Goal: Check status: Check status

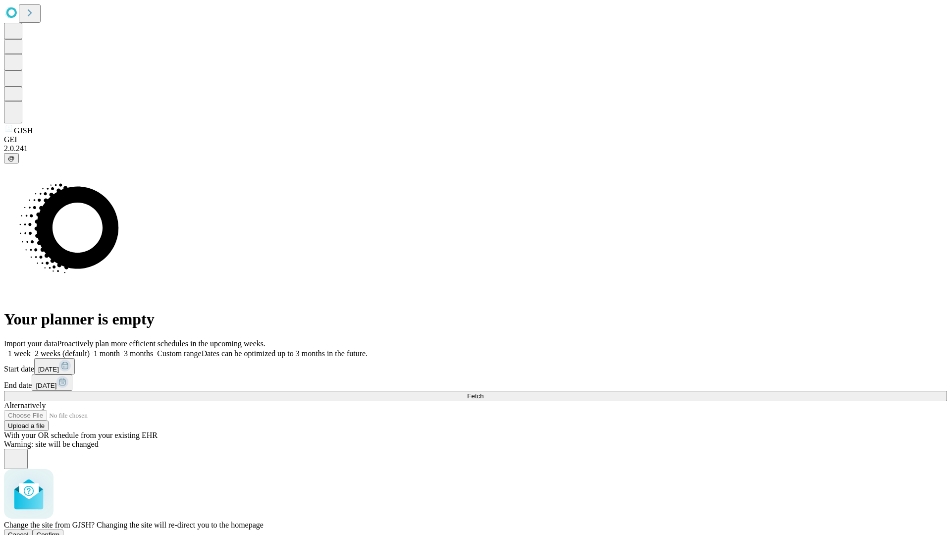
click at [60, 531] on span "Confirm" at bounding box center [48, 534] width 23 height 7
click at [90, 349] on label "2 weeks (default)" at bounding box center [60, 353] width 59 height 8
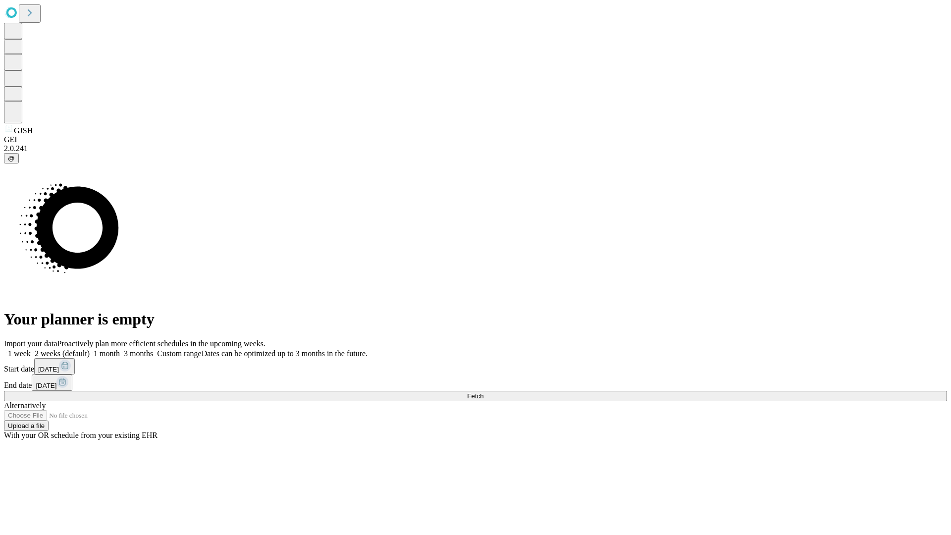
click at [483, 392] on span "Fetch" at bounding box center [475, 395] width 16 height 7
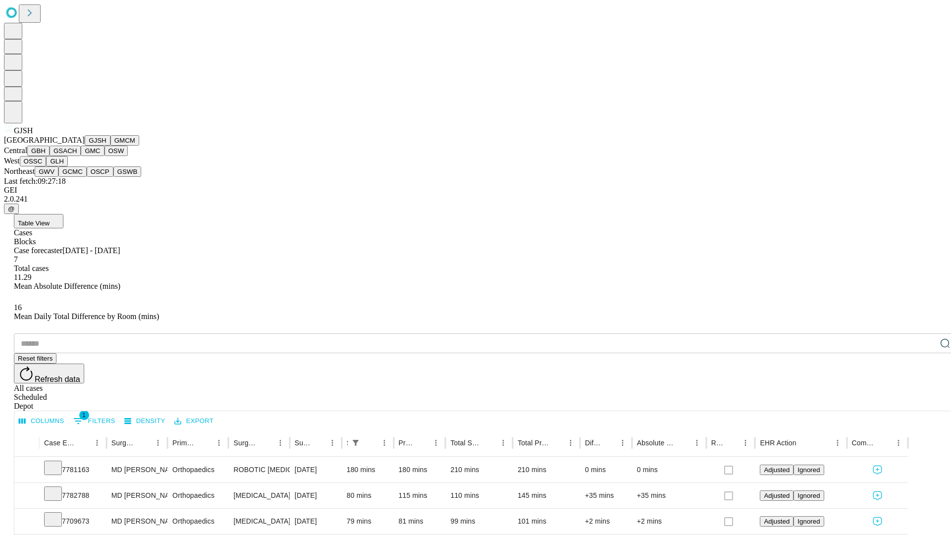
click at [110, 146] on button "GMCM" at bounding box center [124, 140] width 29 height 10
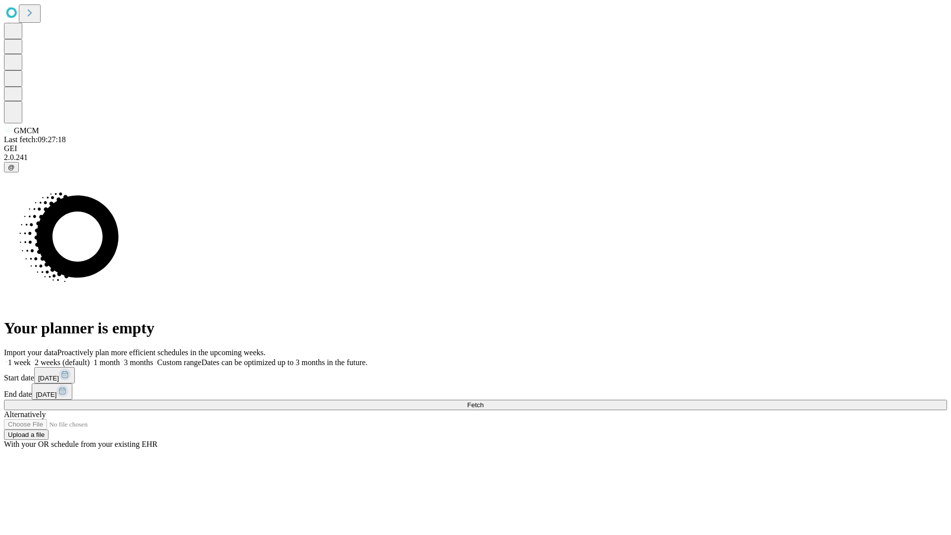
click at [90, 358] on label "2 weeks (default)" at bounding box center [60, 362] width 59 height 8
click at [483, 401] on span "Fetch" at bounding box center [475, 404] width 16 height 7
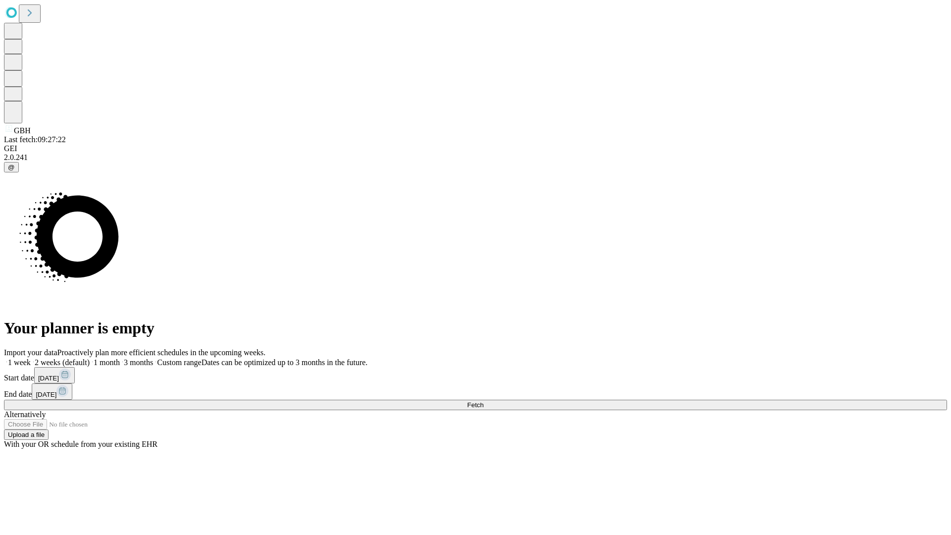
click at [90, 358] on label "2 weeks (default)" at bounding box center [60, 362] width 59 height 8
click at [483, 401] on span "Fetch" at bounding box center [475, 404] width 16 height 7
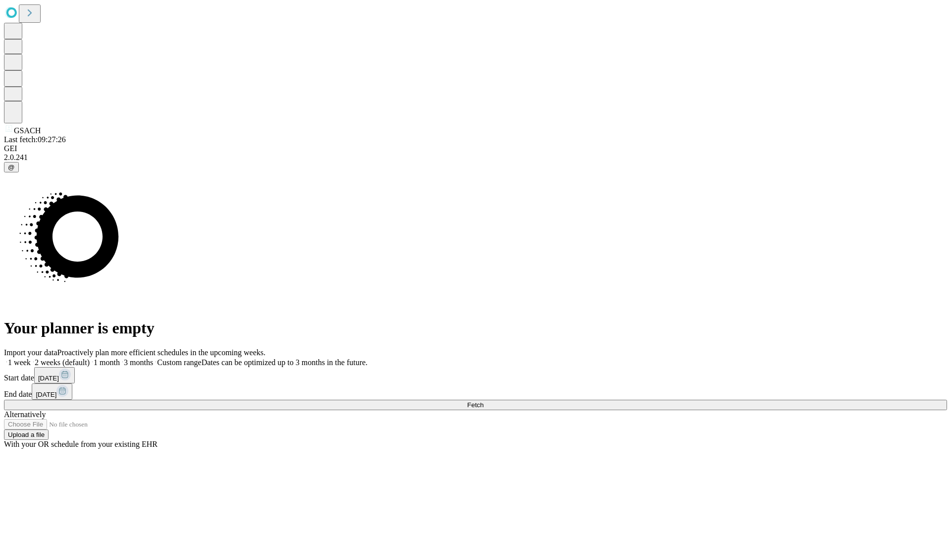
click at [90, 358] on label "2 weeks (default)" at bounding box center [60, 362] width 59 height 8
click at [483, 401] on span "Fetch" at bounding box center [475, 404] width 16 height 7
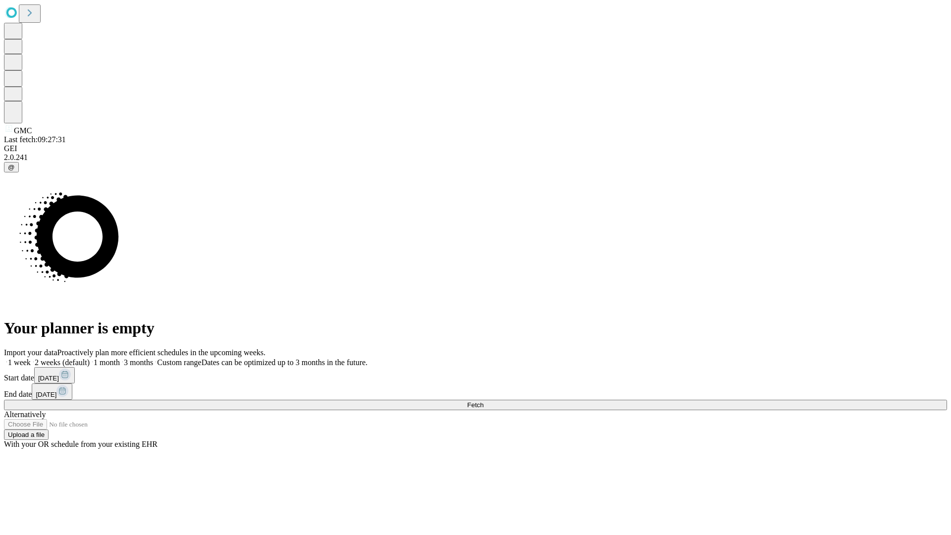
click at [90, 358] on label "2 weeks (default)" at bounding box center [60, 362] width 59 height 8
click at [483, 401] on span "Fetch" at bounding box center [475, 404] width 16 height 7
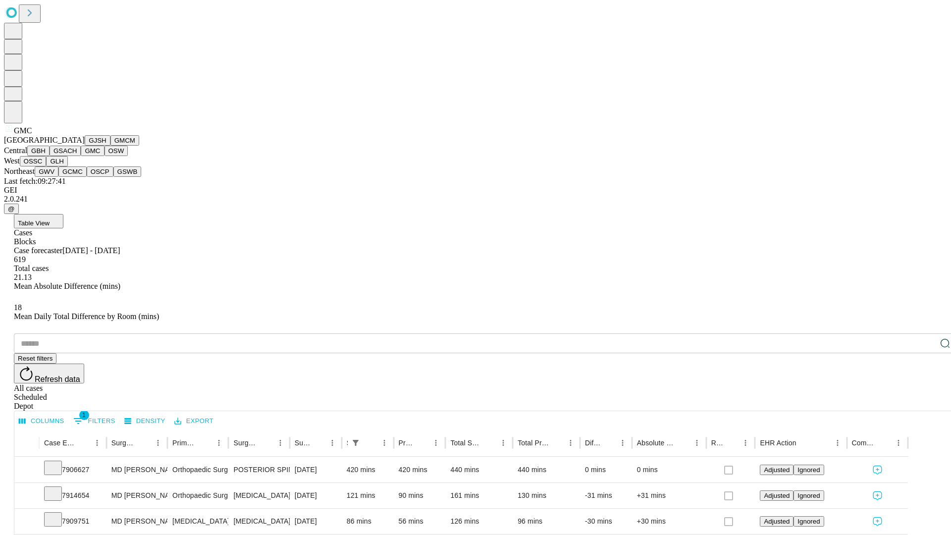
click at [105, 156] on button "OSW" at bounding box center [117, 151] width 24 height 10
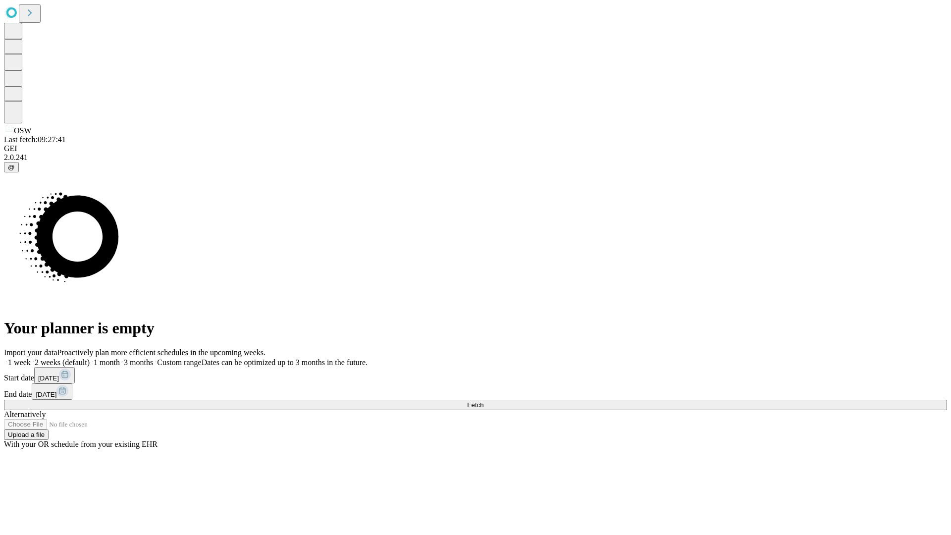
click at [90, 358] on label "2 weeks (default)" at bounding box center [60, 362] width 59 height 8
click at [483, 401] on span "Fetch" at bounding box center [475, 404] width 16 height 7
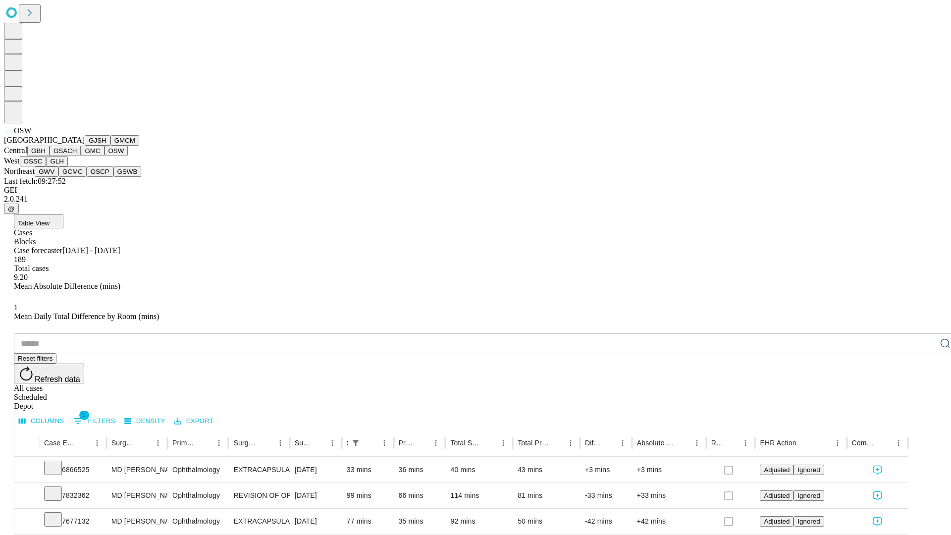
click at [47, 166] on button "OSSC" at bounding box center [33, 161] width 27 height 10
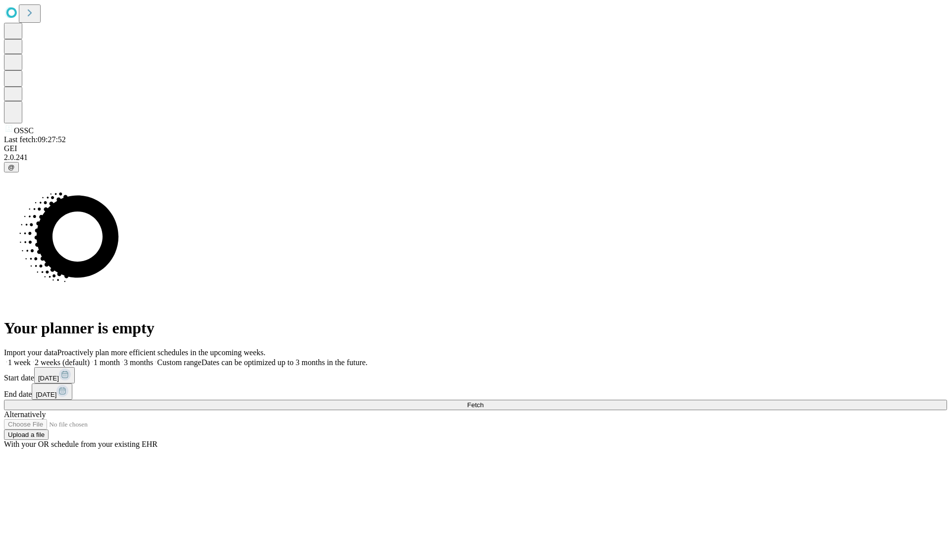
click at [90, 358] on label "2 weeks (default)" at bounding box center [60, 362] width 59 height 8
click at [483, 401] on span "Fetch" at bounding box center [475, 404] width 16 height 7
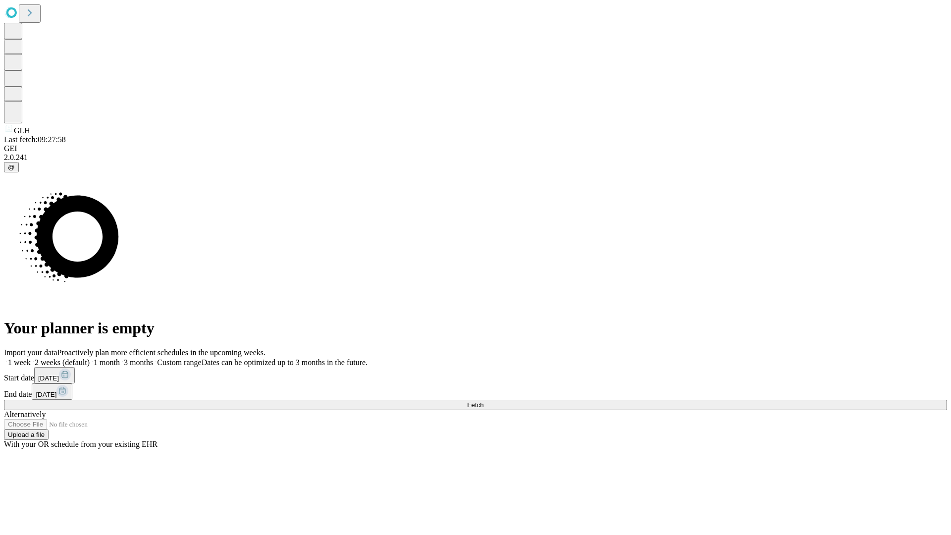
click at [90, 358] on label "2 weeks (default)" at bounding box center [60, 362] width 59 height 8
click at [483, 401] on span "Fetch" at bounding box center [475, 404] width 16 height 7
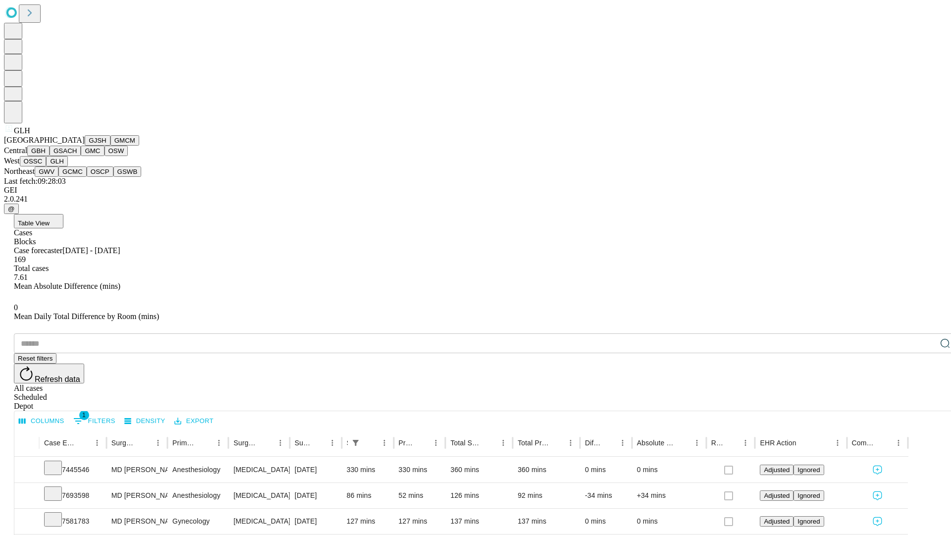
click at [58, 177] on button "GWV" at bounding box center [47, 171] width 24 height 10
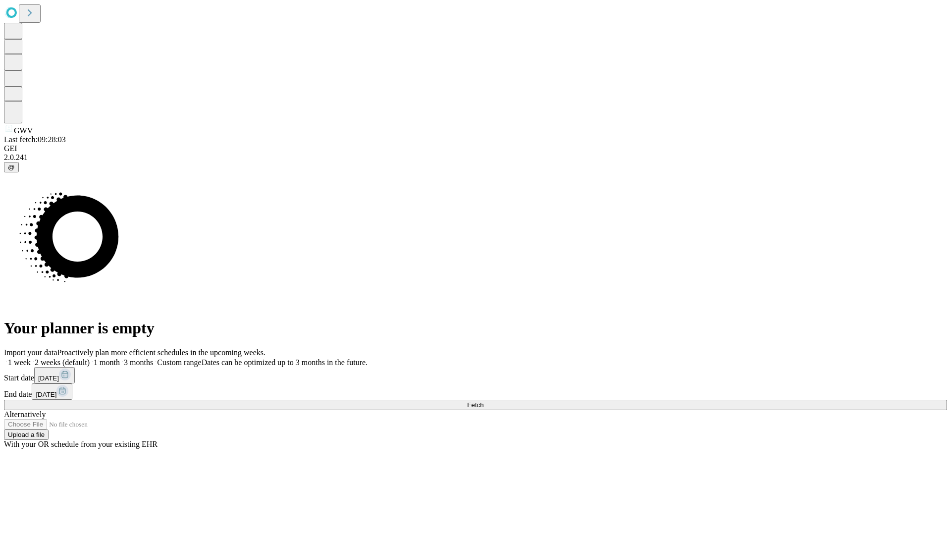
click at [90, 358] on label "2 weeks (default)" at bounding box center [60, 362] width 59 height 8
click at [483, 401] on span "Fetch" at bounding box center [475, 404] width 16 height 7
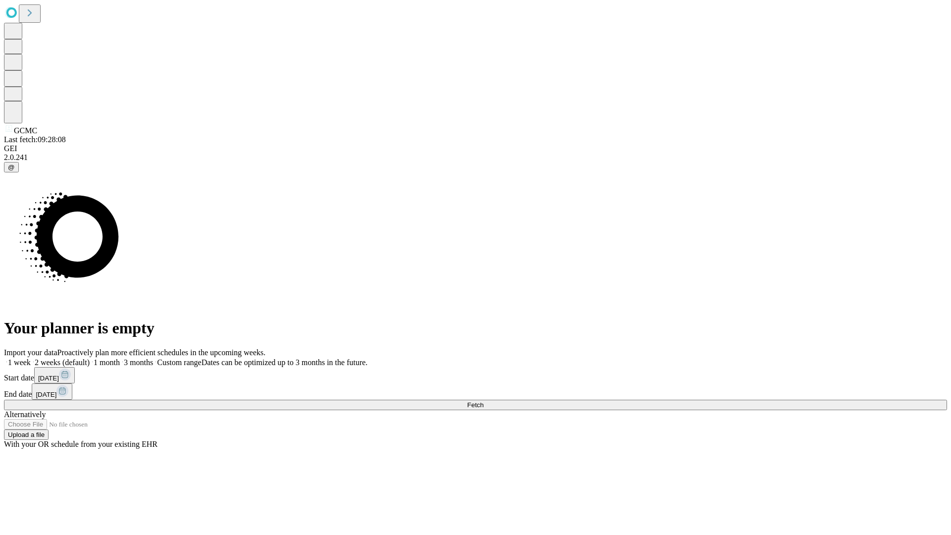
click at [90, 358] on label "2 weeks (default)" at bounding box center [60, 362] width 59 height 8
click at [483, 401] on span "Fetch" at bounding box center [475, 404] width 16 height 7
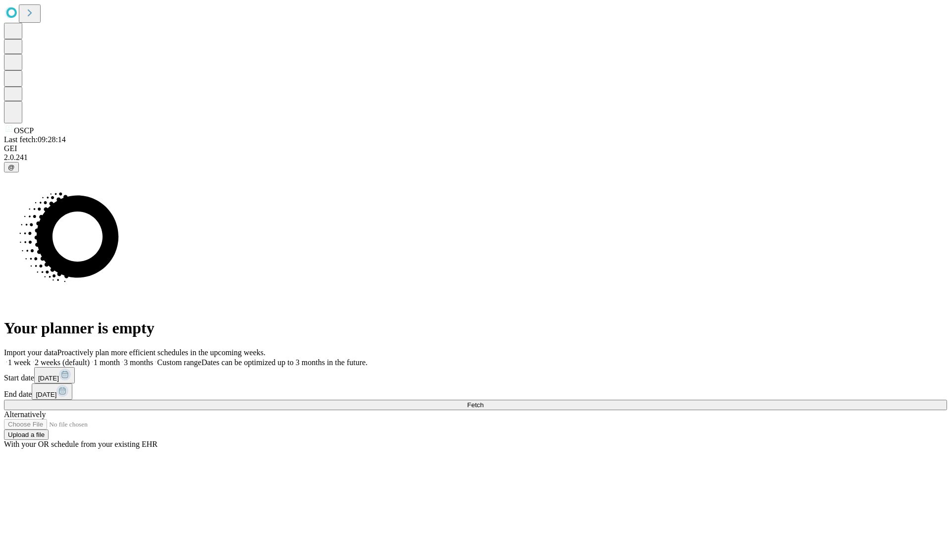
click at [483, 401] on span "Fetch" at bounding box center [475, 404] width 16 height 7
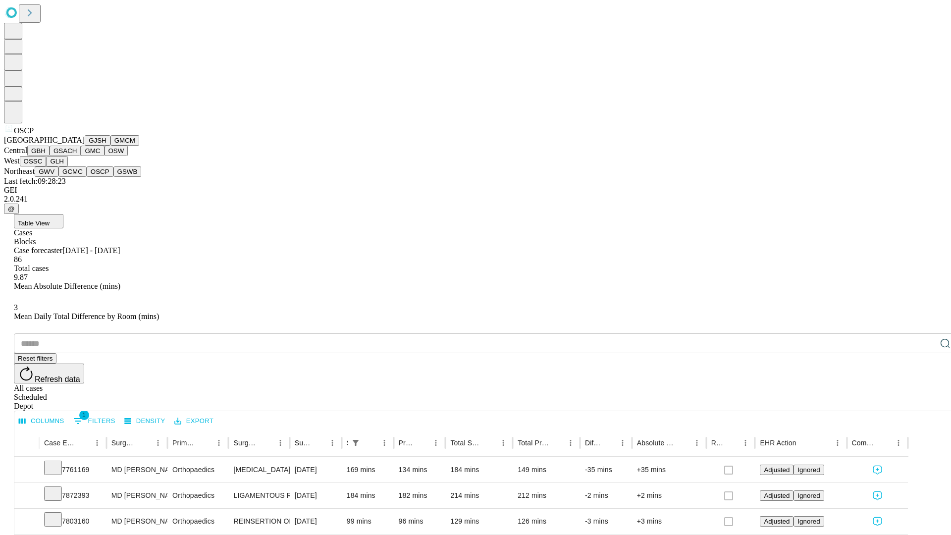
click at [113, 177] on button "GSWB" at bounding box center [127, 171] width 28 height 10
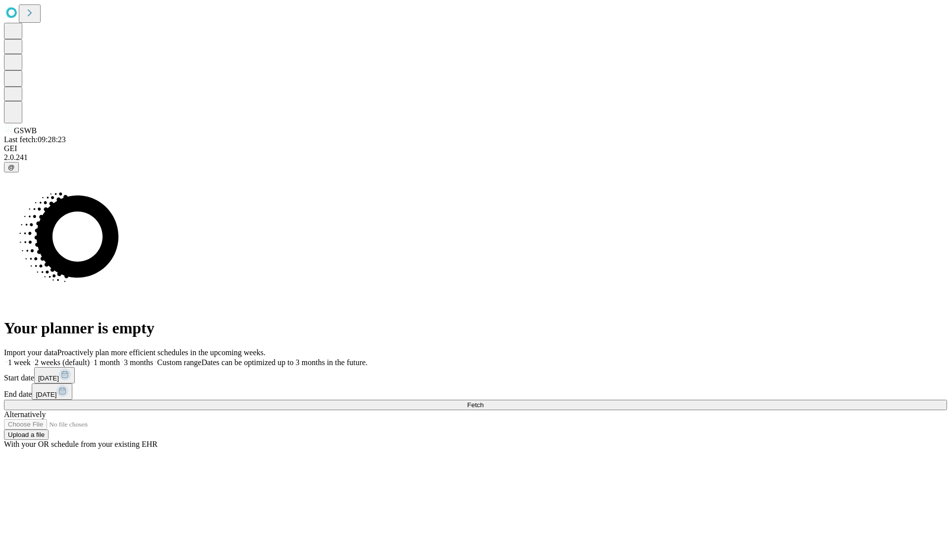
click at [483, 401] on span "Fetch" at bounding box center [475, 404] width 16 height 7
